Goal: Task Accomplishment & Management: Use online tool/utility

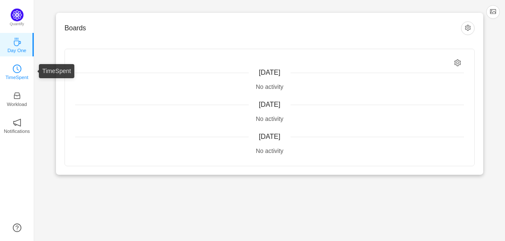
click at [12, 78] on p "TimeSpent" at bounding box center [17, 78] width 23 height 8
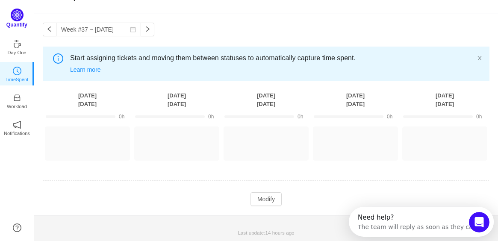
click at [18, 13] on img at bounding box center [17, 15] width 13 height 13
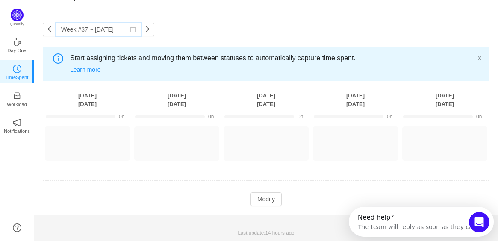
click at [73, 32] on input "Week #37 ~ [DATE]" at bounding box center [98, 30] width 85 height 14
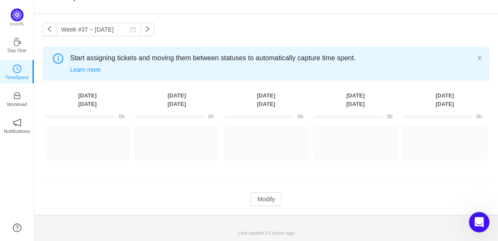
click at [235, 20] on div "Week #37 ~ [DATE] You have reached free plan limit. Upgrade Start assigning tic…" at bounding box center [266, 114] width 464 height 201
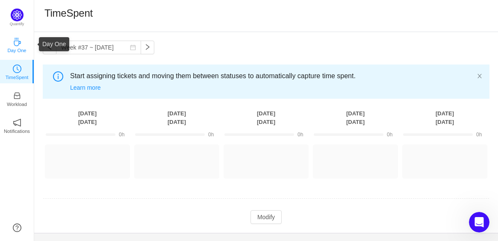
click at [12, 52] on p "Day One" at bounding box center [16, 51] width 19 height 8
